Goal: Information Seeking & Learning: Learn about a topic

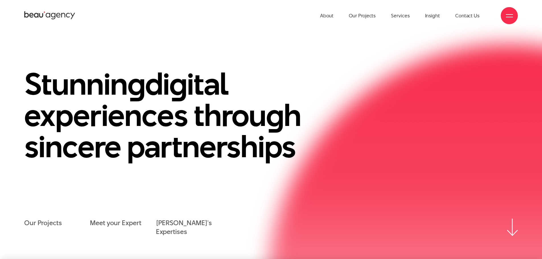
click at [513, 17] on span at bounding box center [509, 17] width 7 height 1
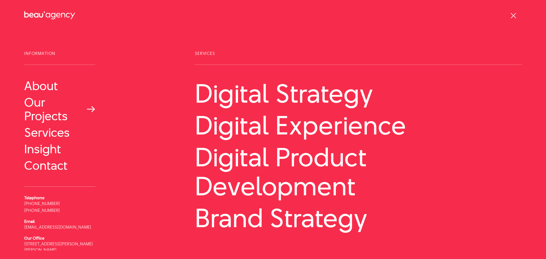
click at [57, 118] on link "Our Projects" at bounding box center [59, 109] width 71 height 27
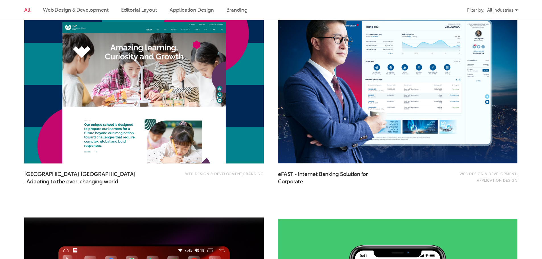
scroll to position [654, 0]
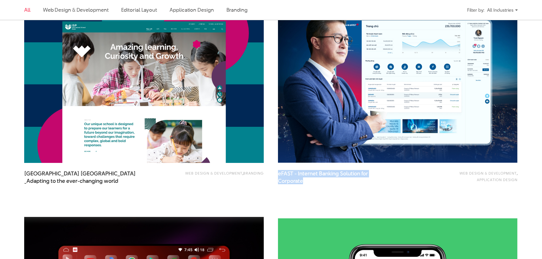
drag, startPoint x: 278, startPoint y: 169, endPoint x: 320, endPoint y: 185, distance: 44.7
click at [320, 185] on div "Web Design & Development , Application Design eFAST - Internet Banking Solution…" at bounding box center [398, 103] width 254 height 216
click at [315, 183] on span "eFAST - Internet Banking Solution for Corporate" at bounding box center [335, 177] width 114 height 14
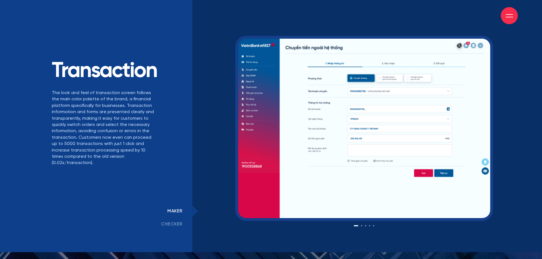
scroll to position [4504, 0]
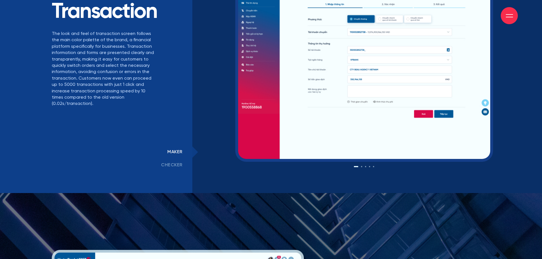
click at [176, 169] on link "checker" at bounding box center [171, 165] width 41 height 13
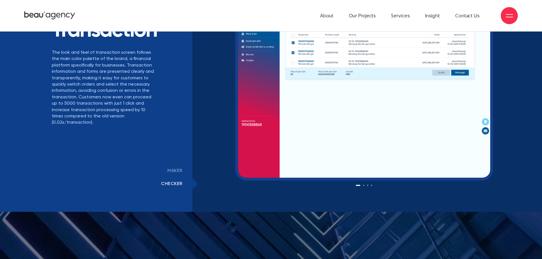
scroll to position [4476, 0]
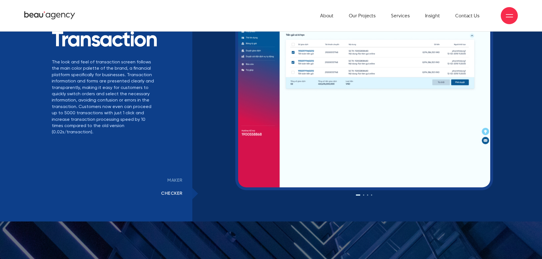
click at [180, 178] on link "maker" at bounding box center [175, 180] width 35 height 13
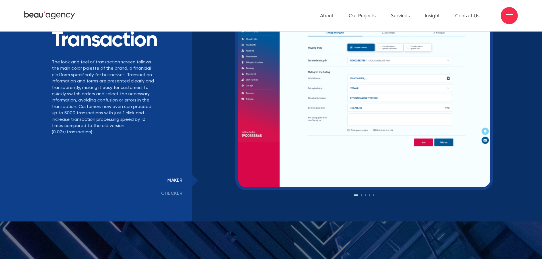
click at [176, 194] on link "checker" at bounding box center [171, 193] width 41 height 13
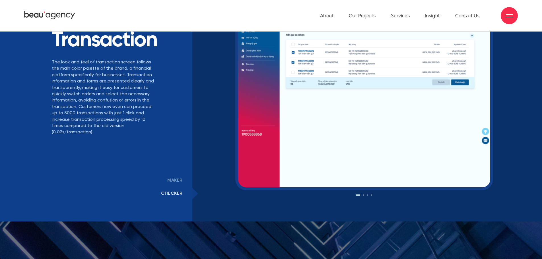
click at [179, 181] on link "maker" at bounding box center [175, 180] width 35 height 13
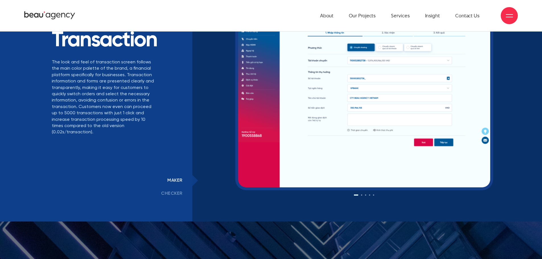
click at [178, 194] on link "checker" at bounding box center [171, 193] width 41 height 13
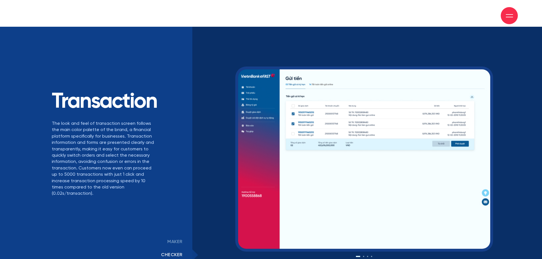
scroll to position [4447, 0]
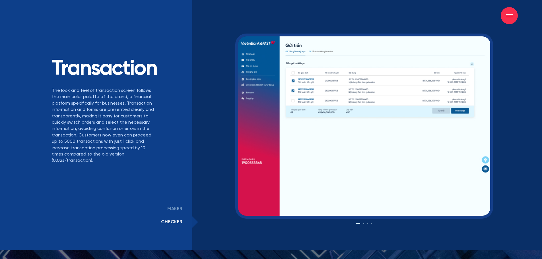
click at [172, 208] on link "maker" at bounding box center [175, 209] width 35 height 13
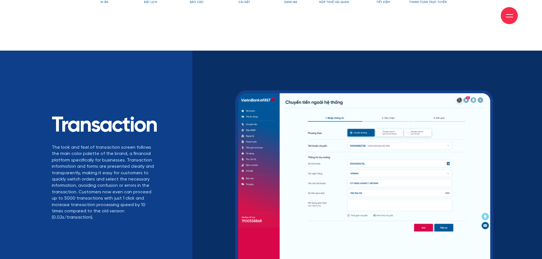
scroll to position [4476, 0]
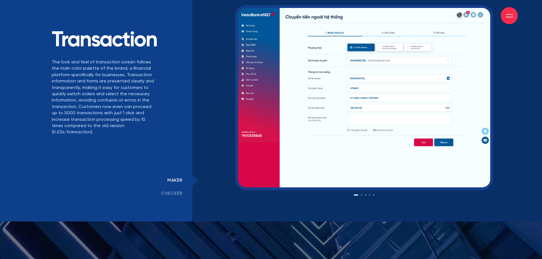
click at [167, 195] on link "checker" at bounding box center [171, 193] width 41 height 13
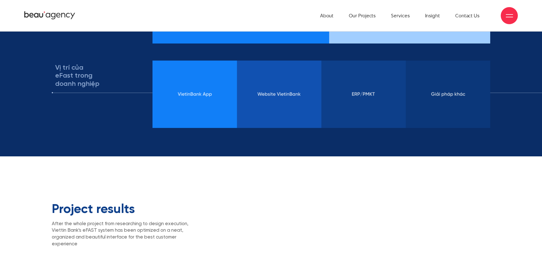
scroll to position [3509, 0]
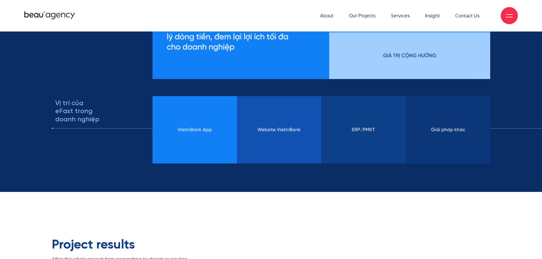
click at [231, 125] on img at bounding box center [322, 129] width 338 height 67
click at [261, 118] on img at bounding box center [322, 129] width 338 height 67
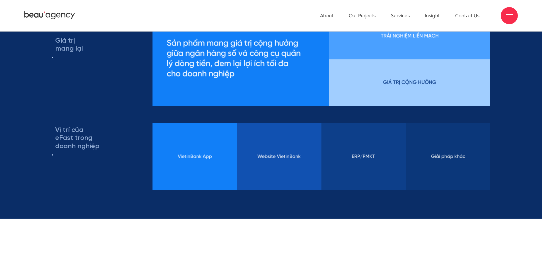
scroll to position [3452, 0]
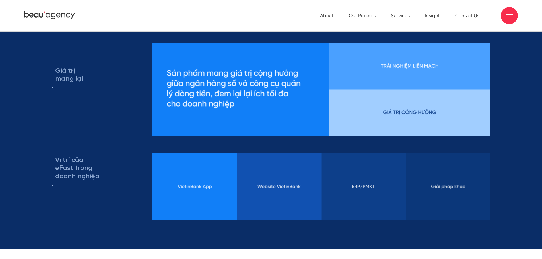
click at [275, 185] on img at bounding box center [322, 186] width 338 height 67
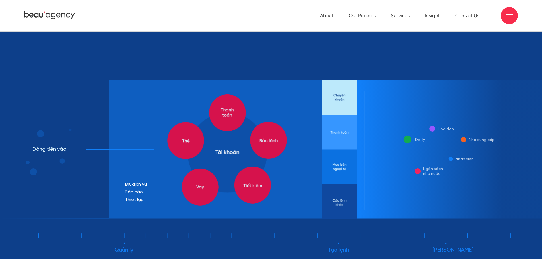
scroll to position [2342, 0]
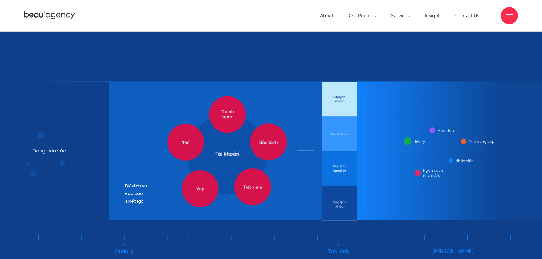
click at [252, 164] on image at bounding box center [228, 155] width 80 height 80
drag, startPoint x: 256, startPoint y: 183, endPoint x: 182, endPoint y: 186, distance: 73.5
click at [182, 186] on g at bounding box center [227, 152] width 120 height 112
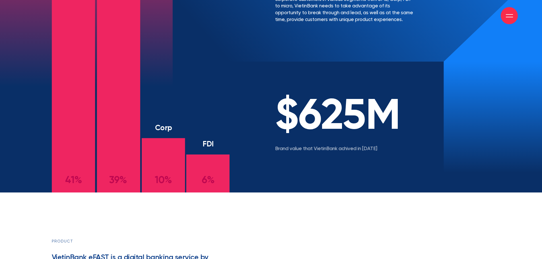
scroll to position [834, 0]
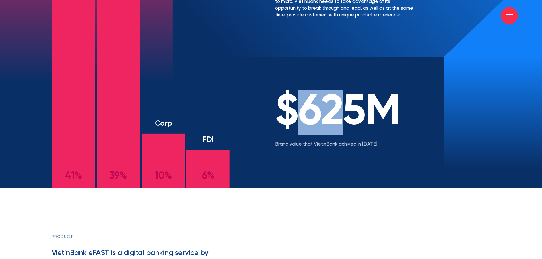
drag, startPoint x: 289, startPoint y: 128, endPoint x: 353, endPoint y: 121, distance: 65.3
click at [353, 121] on h2 "$625M" at bounding box center [345, 112] width 141 height 43
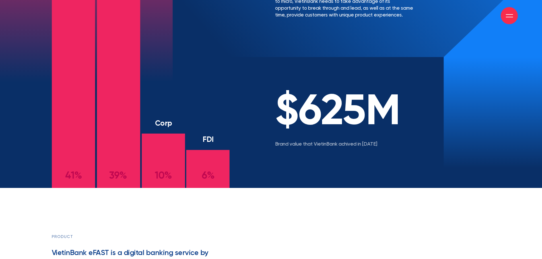
click at [357, 121] on h2 "$625M" at bounding box center [345, 112] width 141 height 43
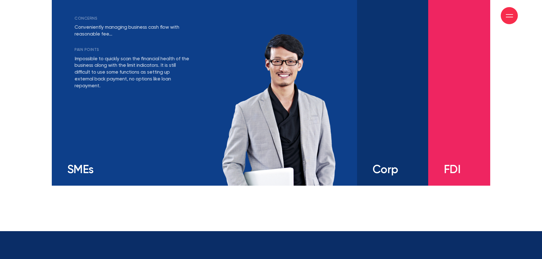
scroll to position [1167, 0]
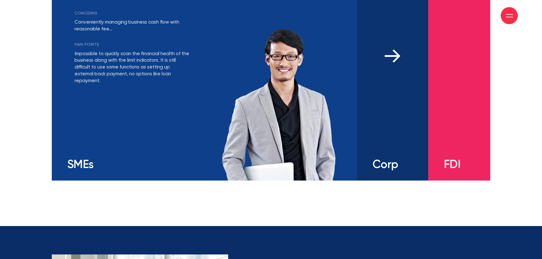
click at [399, 88] on div "concerns Flexible and diverse needs of financial products Permission and manage…" at bounding box center [392, 87] width 71 height 188
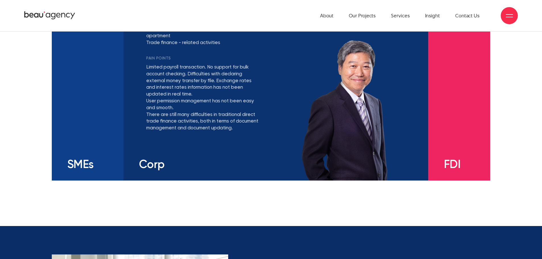
scroll to position [1110, 0]
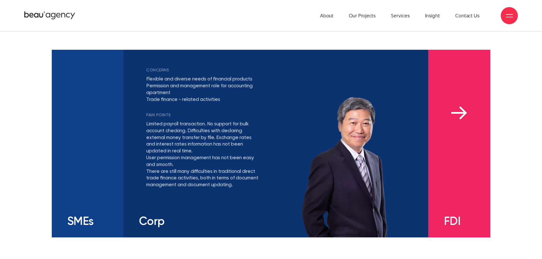
click at [445, 112] on div "concerns Needs of bank guarantee from a reputable local bank to support busines…" at bounding box center [448, 141] width 8 height 149
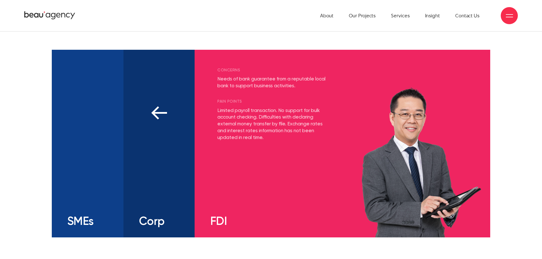
click at [160, 141] on div "concerns Flexible and diverse needs of financial products Permission and manage…" at bounding box center [158, 144] width 71 height 188
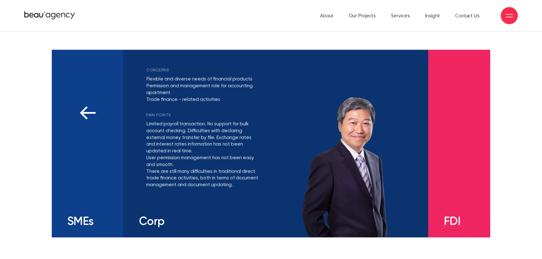
click at [85, 141] on div "concerns Conveniently managing business cash flow with reasonable fee… PAIN POI…" at bounding box center [88, 144] width 72 height 188
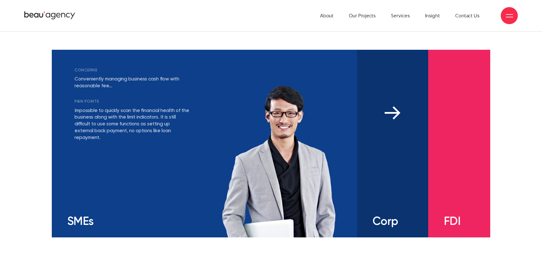
click at [391, 117] on img at bounding box center [393, 113] width 16 height 14
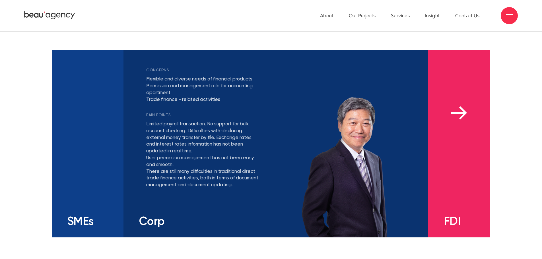
click at [452, 104] on div "concerns Needs of bank guarantee from a reputable local bank to support busines…" at bounding box center [448, 141] width 8 height 149
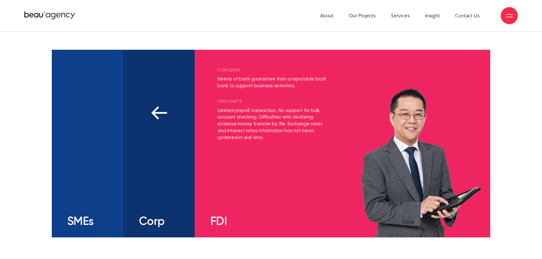
click at [185, 180] on div "concerns Flexible and diverse needs of financial products Permission and manage…" at bounding box center [158, 144] width 71 height 188
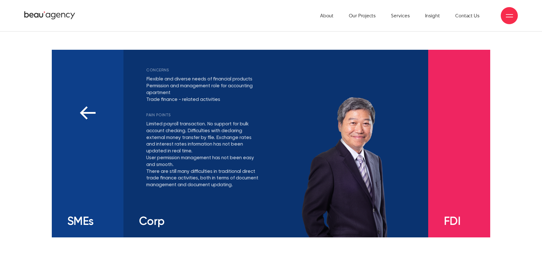
click at [89, 190] on div "concerns Conveniently managing business cash flow with reasonable fee… PAIN POI…" at bounding box center [88, 144] width 72 height 188
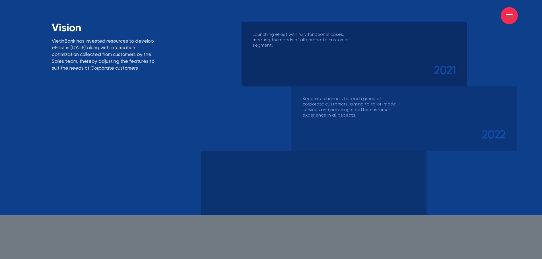
scroll to position [2675, 0]
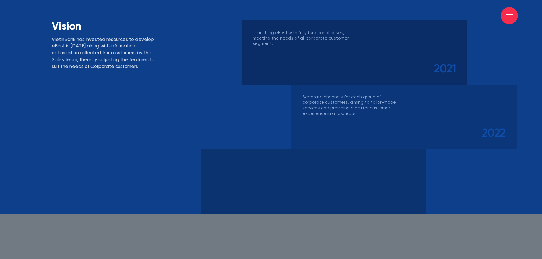
click at [232, 166] on div at bounding box center [314, 181] width 226 height 64
click at [312, 124] on div "Separate channels for each group of corporate customers, aiming to tailor-made …" at bounding box center [404, 117] width 226 height 64
drag, startPoint x: 378, startPoint y: 126, endPoint x: 393, endPoint y: 165, distance: 41.5
click at [393, 165] on div "Launching eFast with fully functional cases, meeting the needs of all corporate…" at bounding box center [346, 116] width 290 height 193
click at [393, 165] on div at bounding box center [314, 181] width 226 height 64
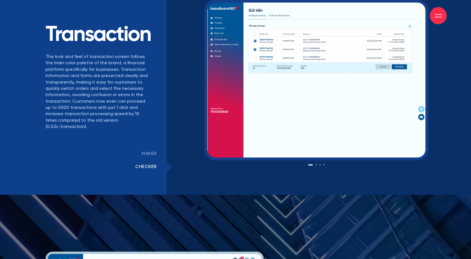
scroll to position [4243, 0]
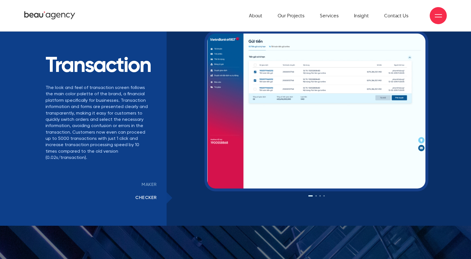
click at [145, 178] on link "maker" at bounding box center [149, 184] width 35 height 13
